Goal: Task Accomplishment & Management: Use online tool/utility

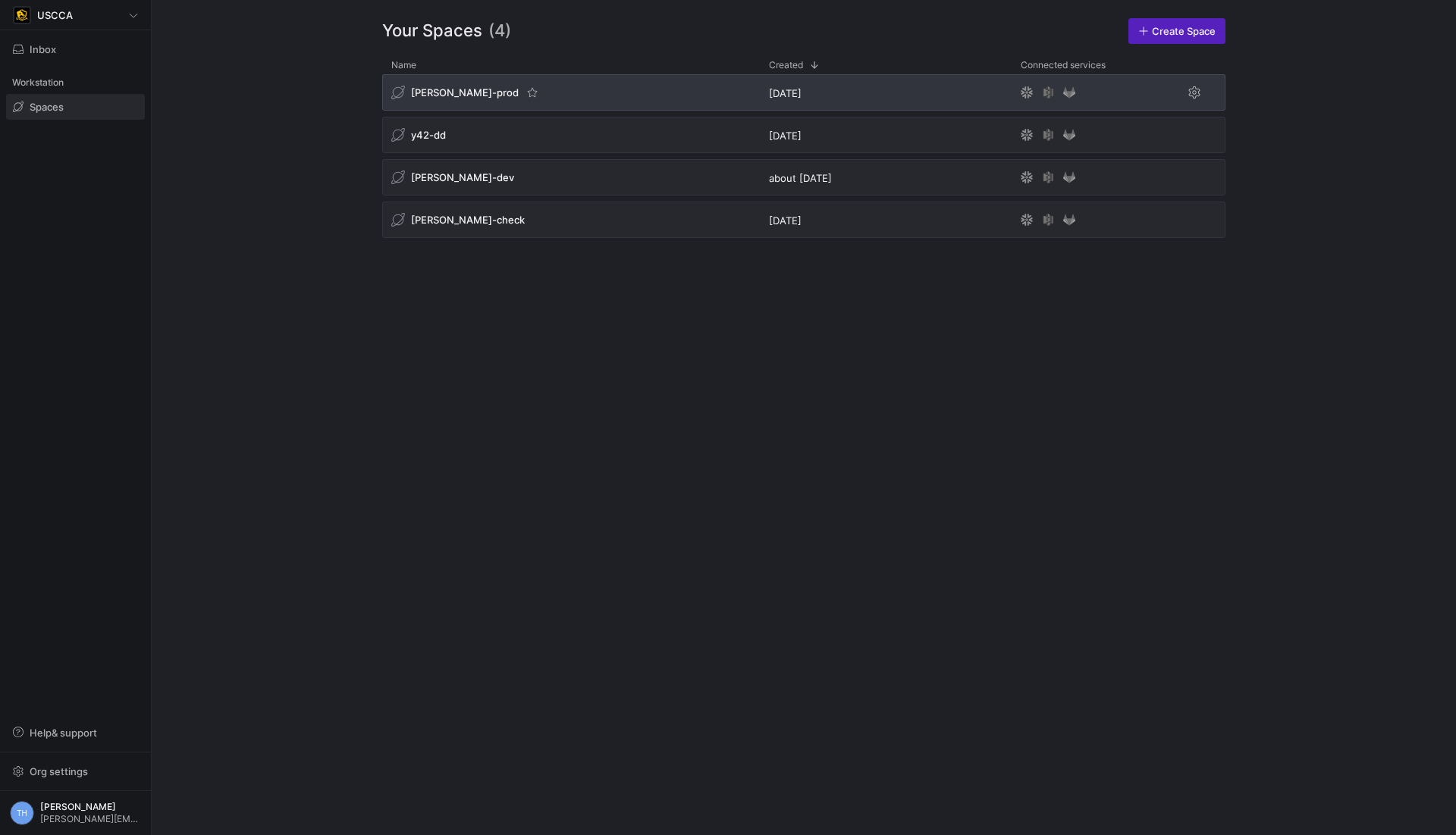
click at [446, 84] on div "[PERSON_NAME]-prod" at bounding box center [571, 91] width 377 height 36
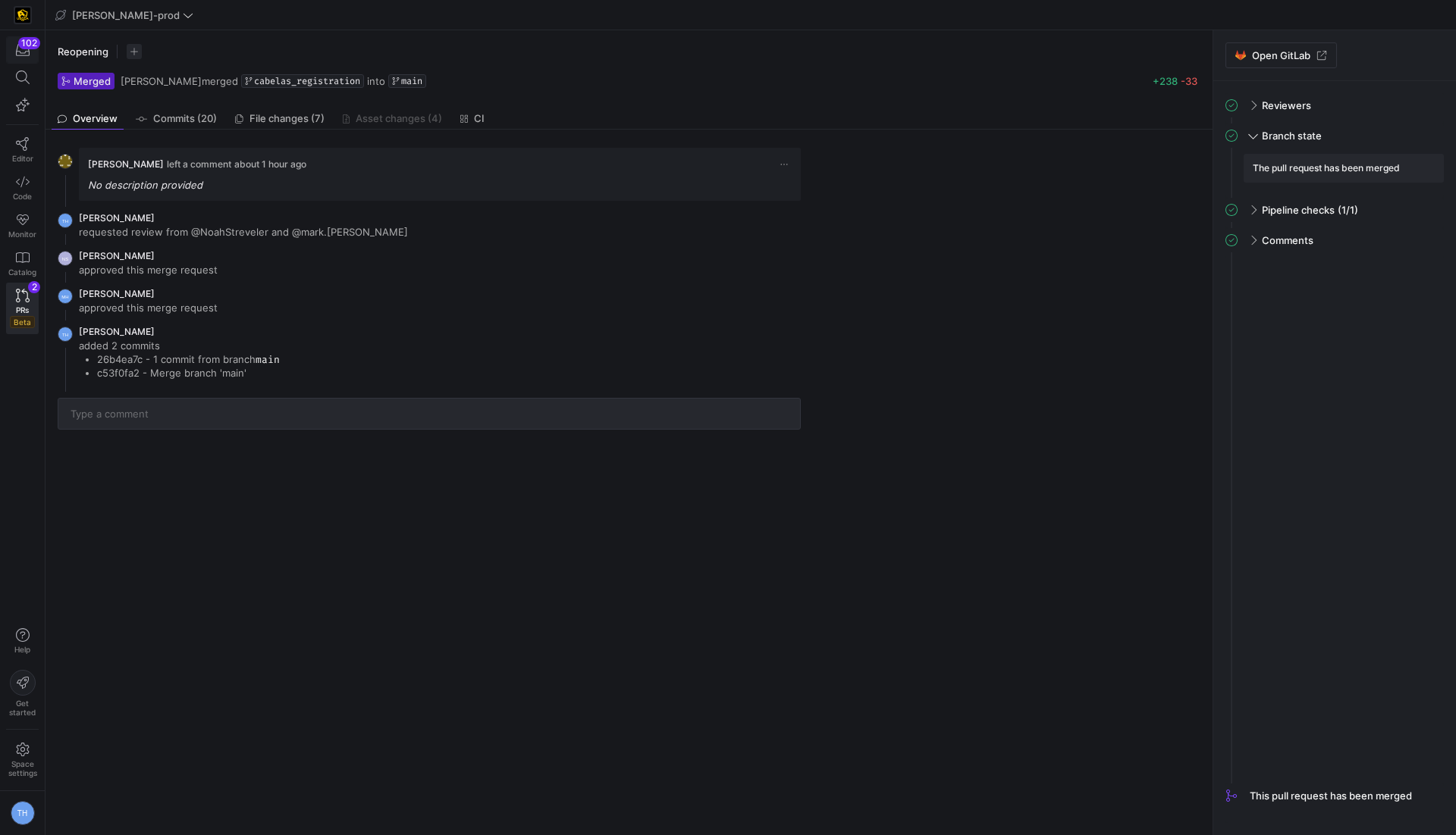
click at [20, 50] on icon "button" at bounding box center [22, 50] width 14 height 14
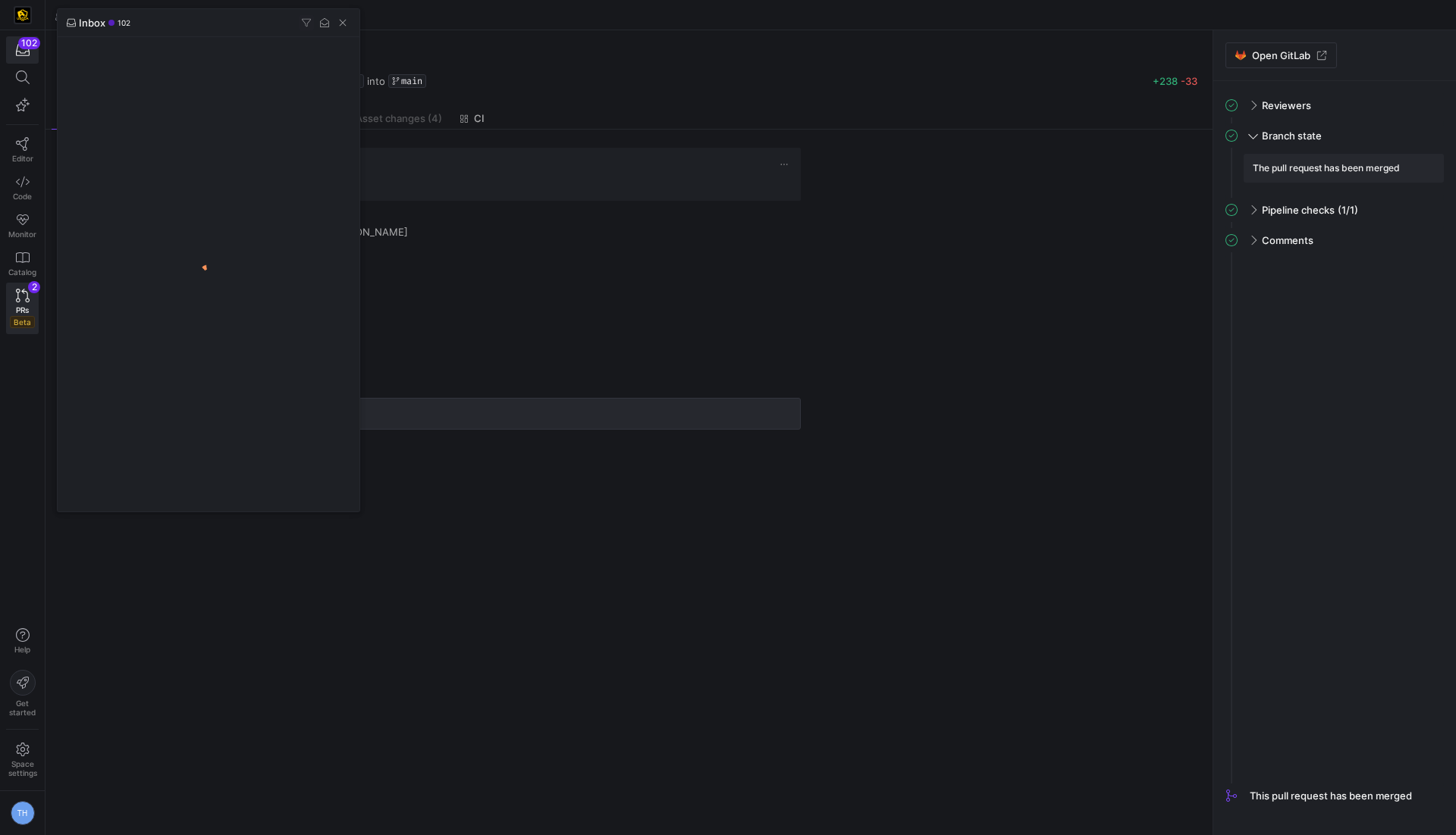
click at [21, 51] on div at bounding box center [728, 417] width 1456 height 835
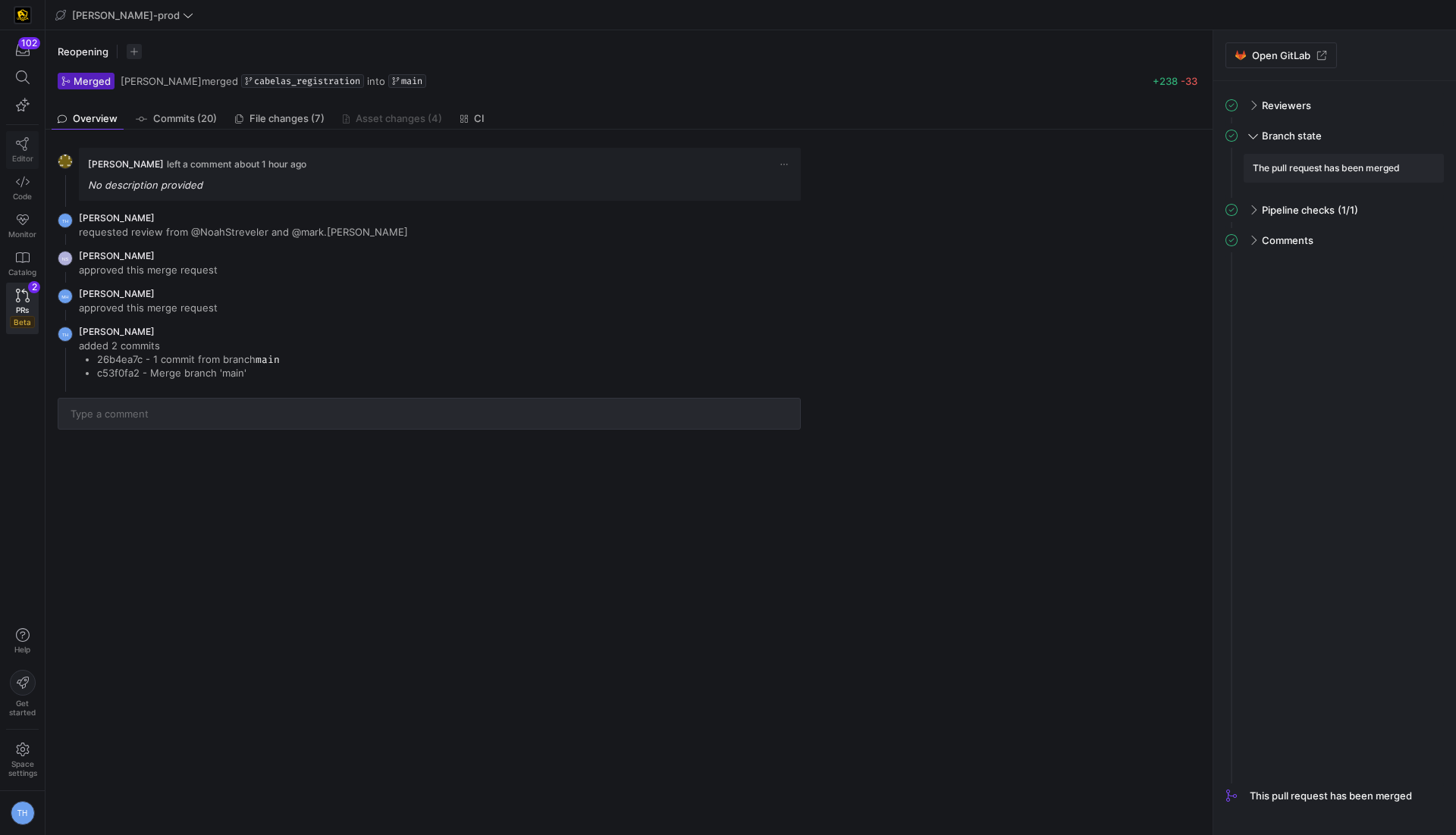
click at [23, 146] on icon at bounding box center [22, 144] width 14 height 14
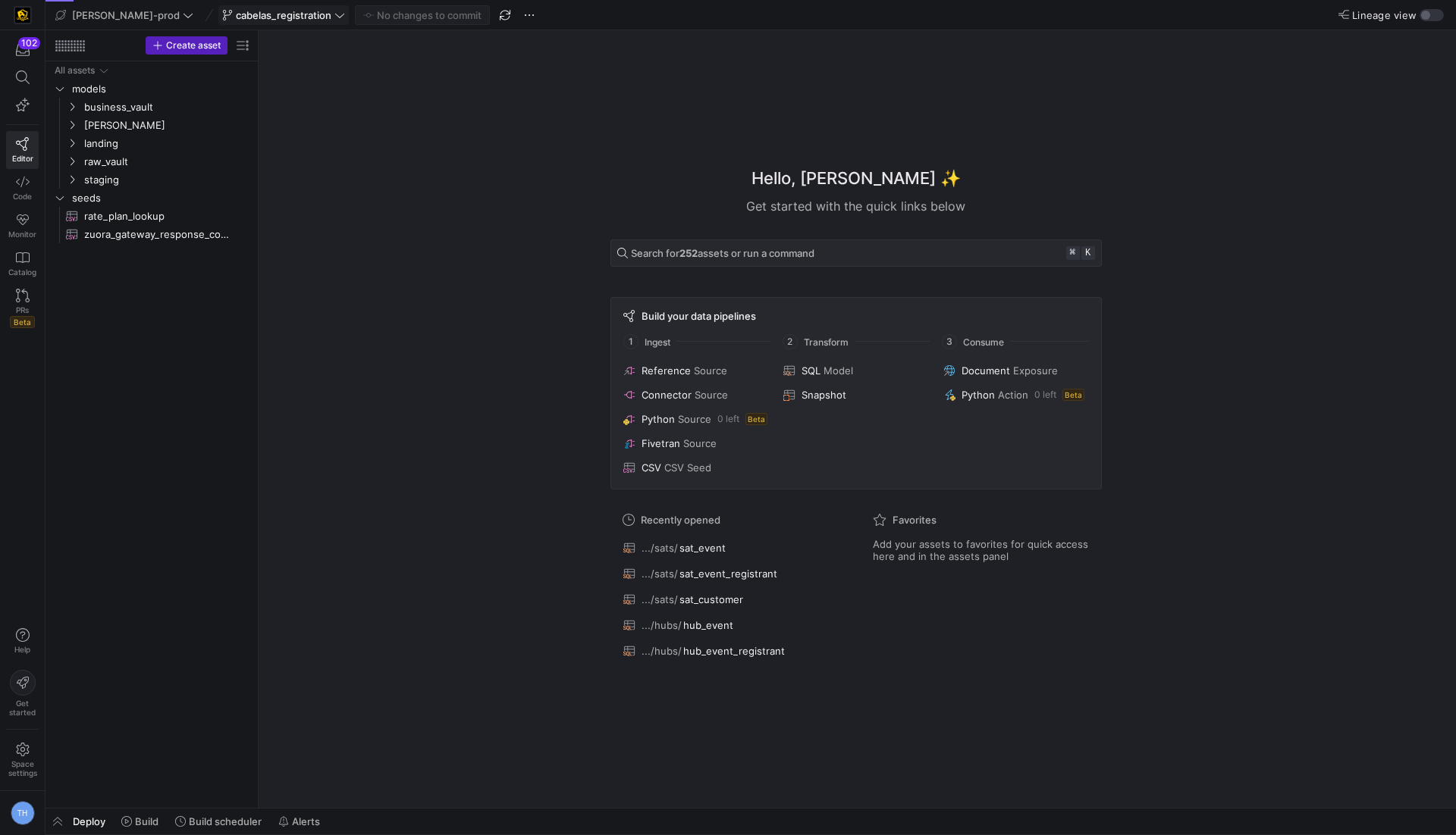
click at [262, 14] on span "cabelas_registration" at bounding box center [283, 15] width 95 height 12
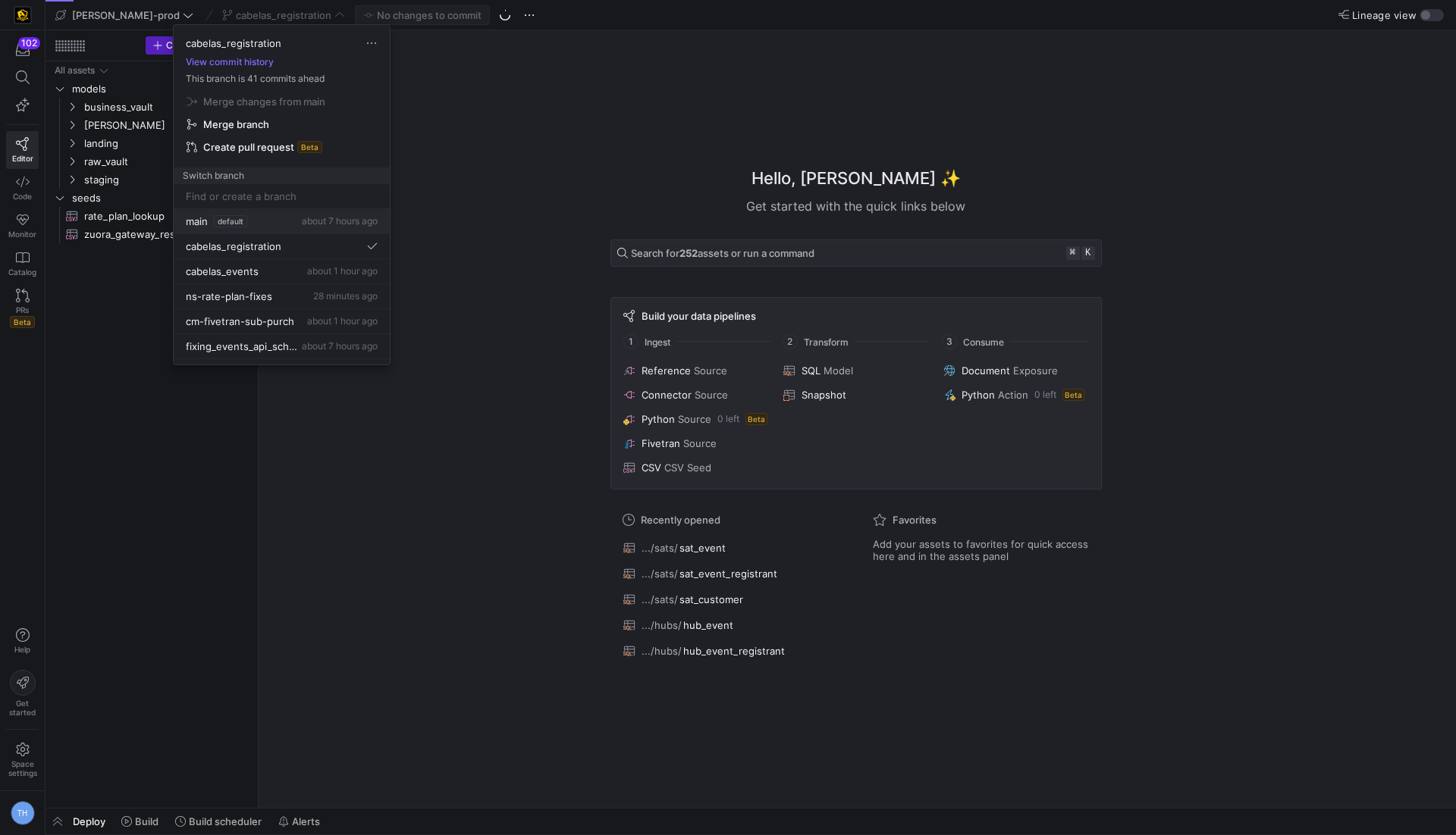
click at [272, 217] on div "main default about 7 hours ago" at bounding box center [281, 221] width 192 height 12
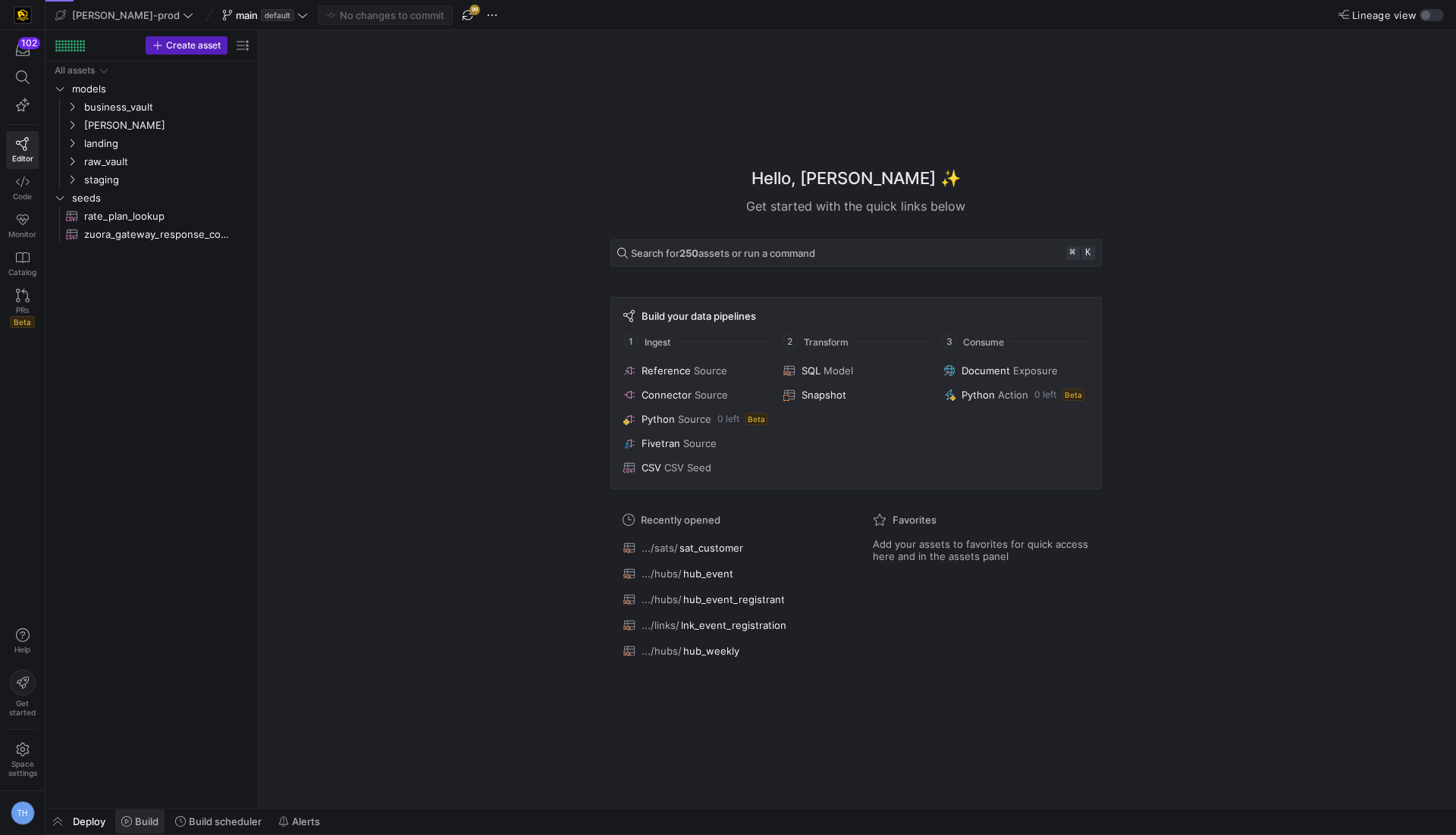
click at [131, 825] on icon at bounding box center [126, 821] width 11 height 11
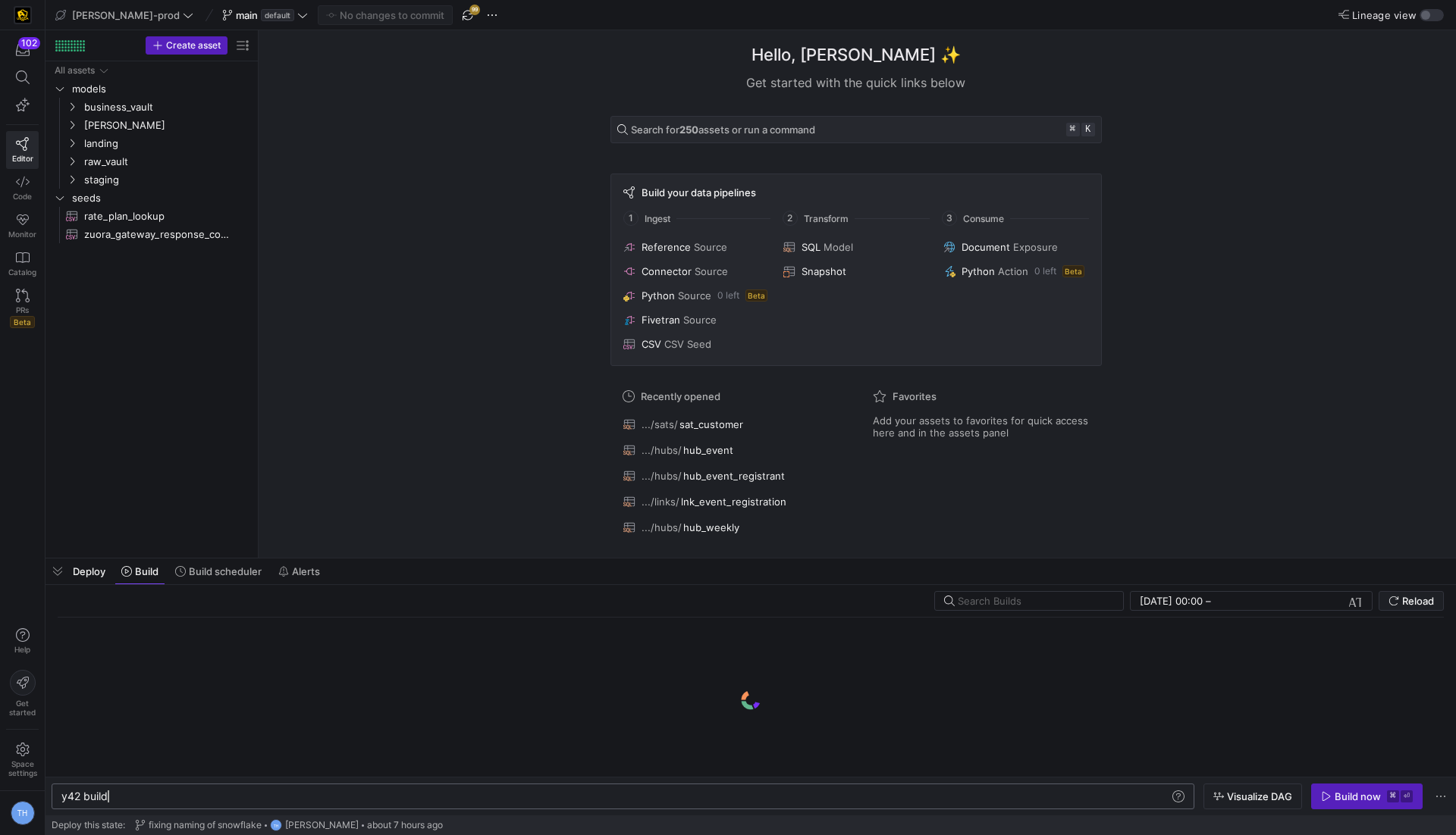
click at [215, 798] on div "y42 build" at bounding box center [616, 796] width 1110 height 12
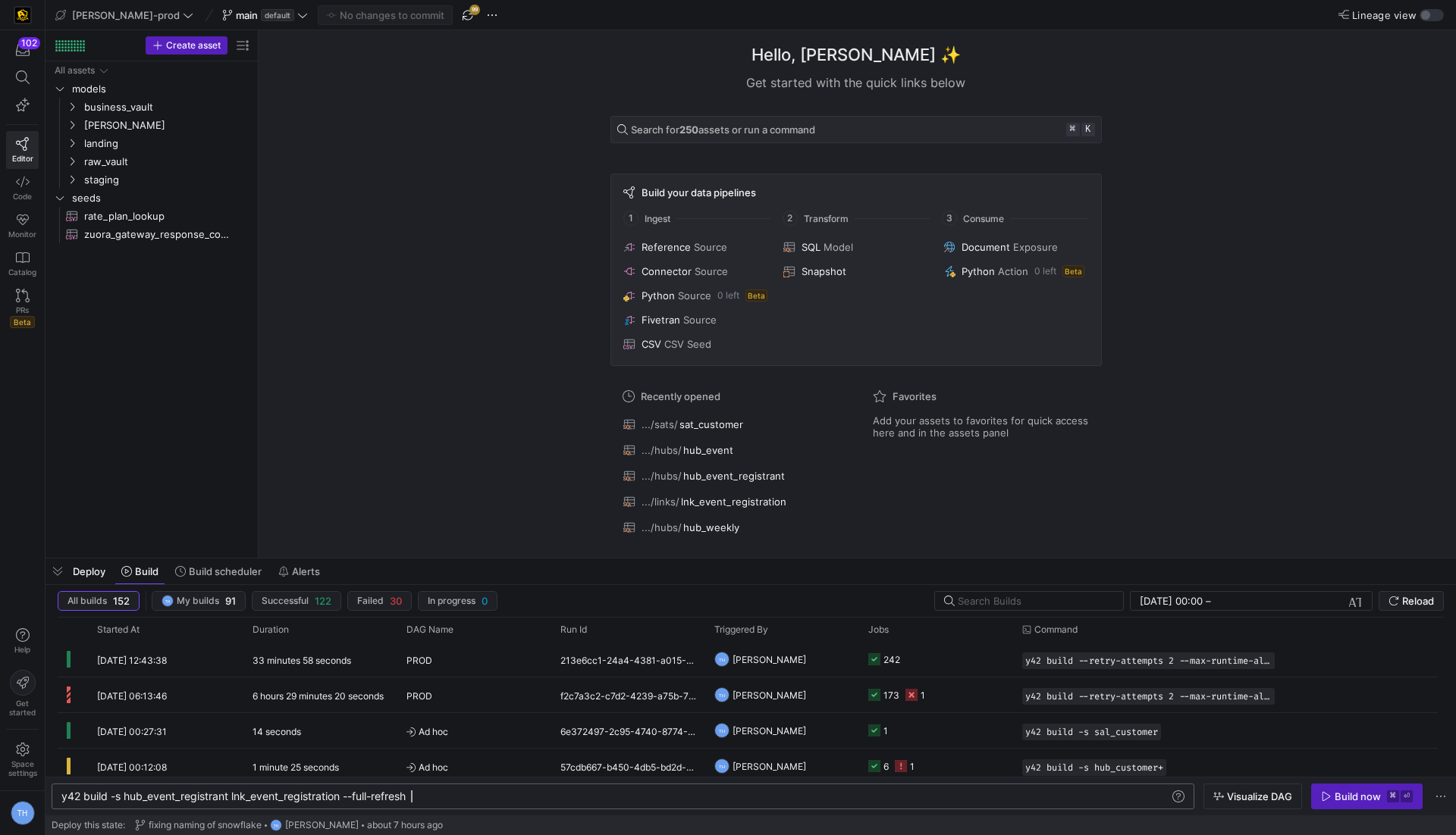
scroll to position [0, 348]
type textarea "y42 build -s hub_event_registrant lnk_event_registration --full-refresh"
click at [1367, 801] on div "Build now" at bounding box center [1358, 796] width 47 height 12
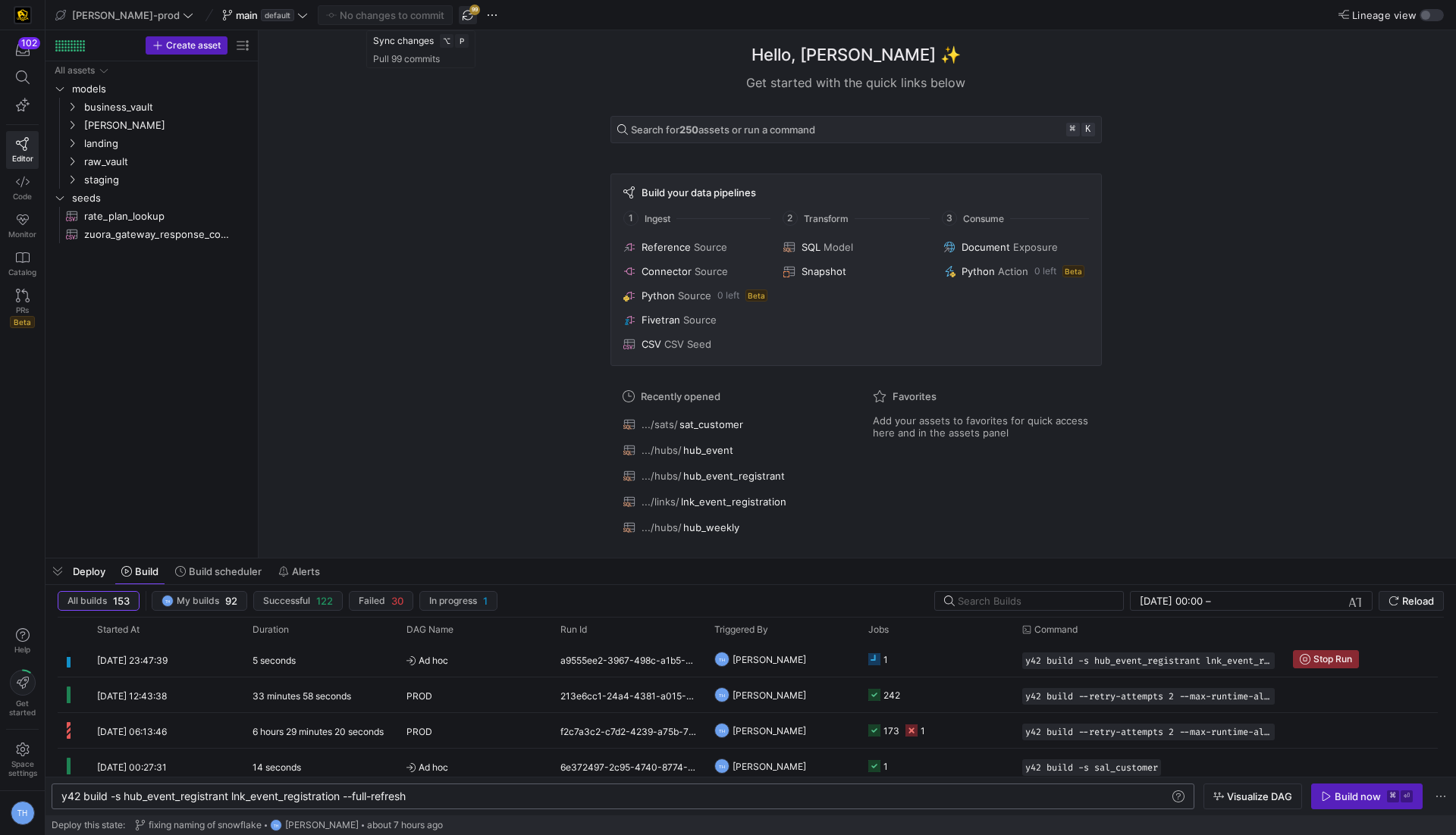
click at [459, 18] on span "button" at bounding box center [468, 15] width 18 height 18
click at [1421, 59] on span at bounding box center [1424, 55] width 18 height 18
click at [459, 17] on span "button" at bounding box center [468, 15] width 18 height 18
click at [1423, 60] on span at bounding box center [1424, 55] width 18 height 18
click at [459, 17] on span "button" at bounding box center [468, 15] width 18 height 18
